Goal: Task Accomplishment & Management: Use online tool/utility

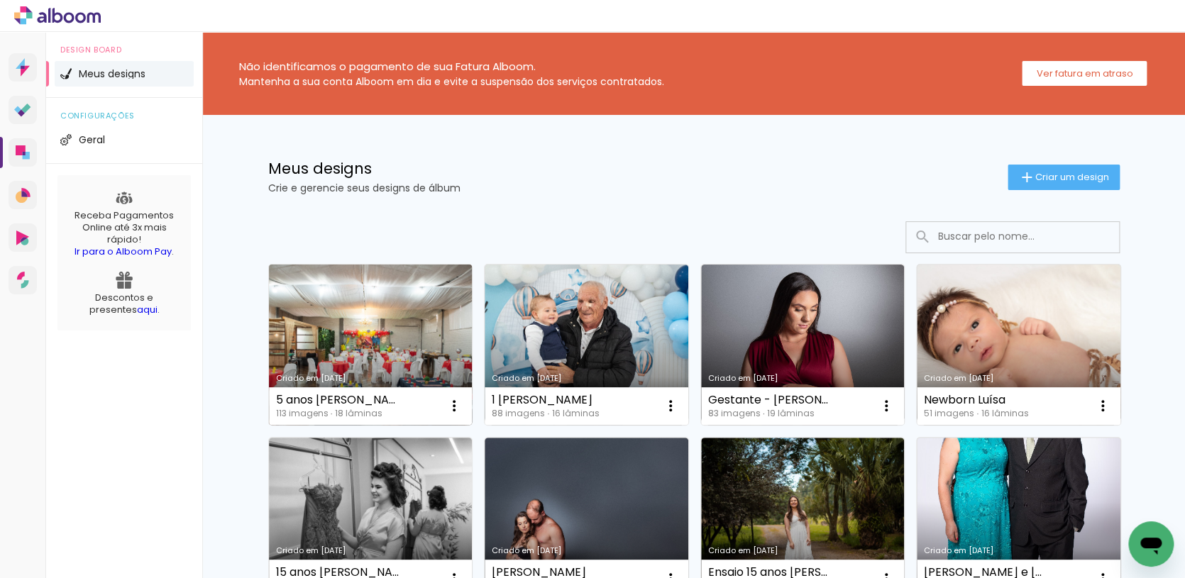
click at [385, 342] on link "Criado em [DATE]" at bounding box center [371, 345] width 204 height 160
